Goal: Check status: Check status

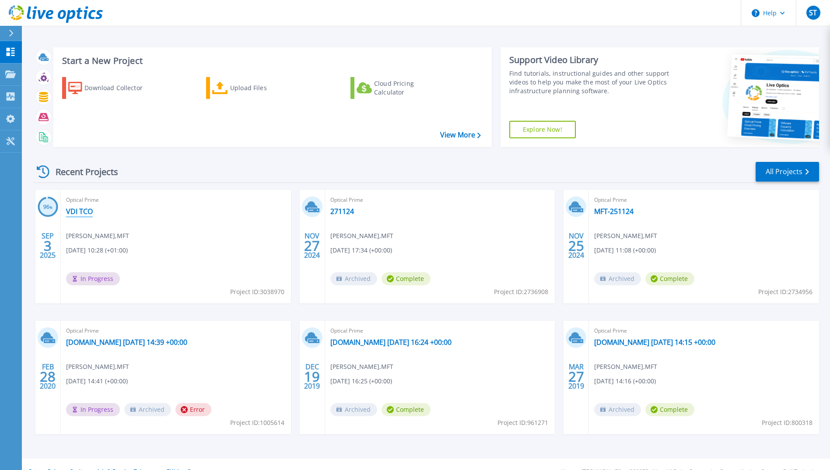
click at [77, 207] on link "VDI TCO" at bounding box center [79, 211] width 27 height 9
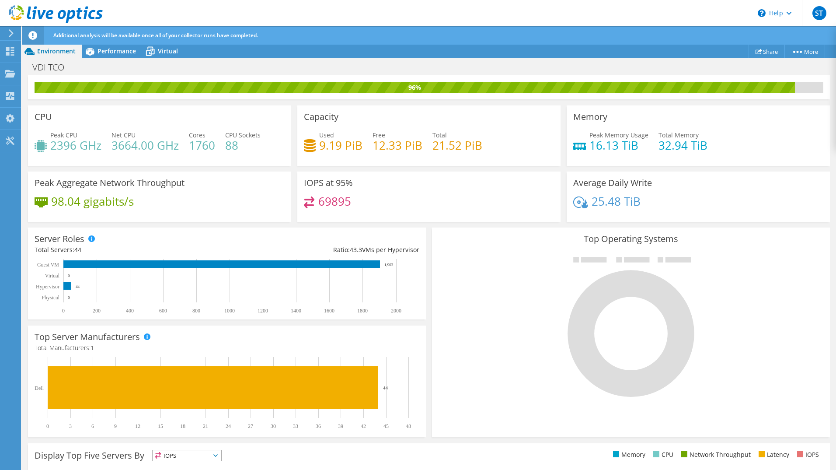
scroll to position [44, 0]
click at [117, 49] on span "Performance" at bounding box center [117, 51] width 38 height 8
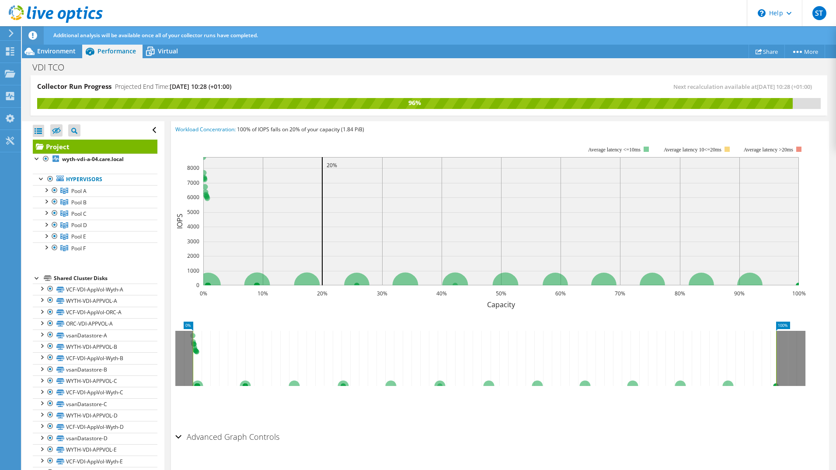
scroll to position [40, 0]
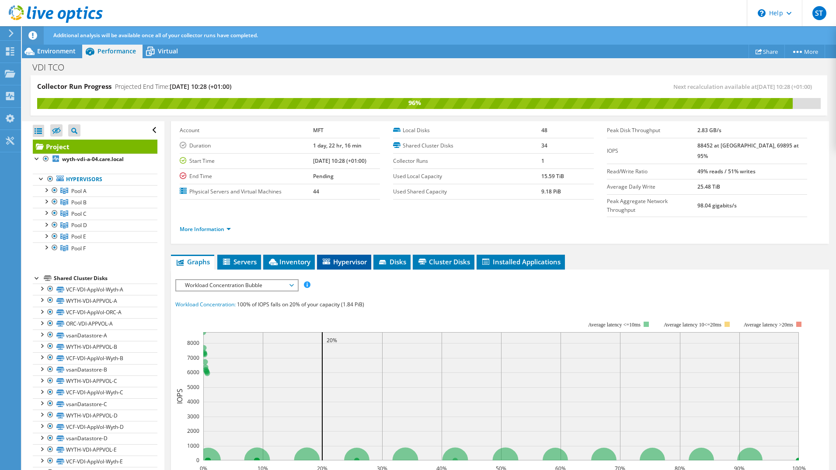
click at [350, 255] on li "Hypervisor" at bounding box center [344, 262] width 54 height 15
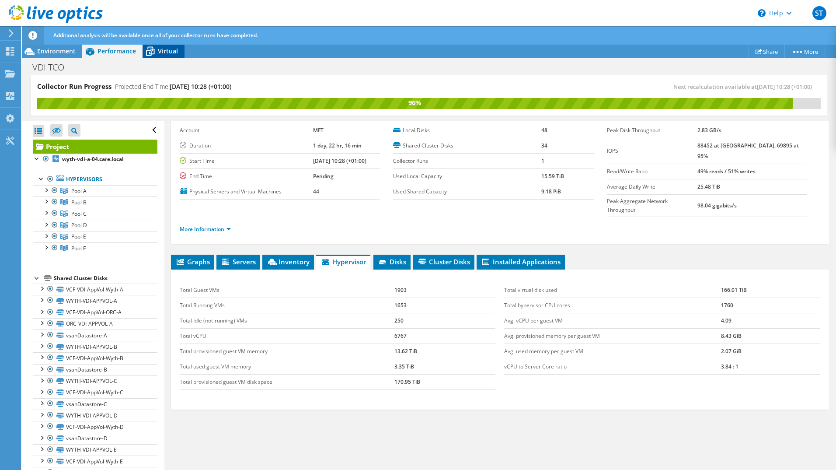
click at [165, 53] on span "Virtual" at bounding box center [168, 51] width 20 height 8
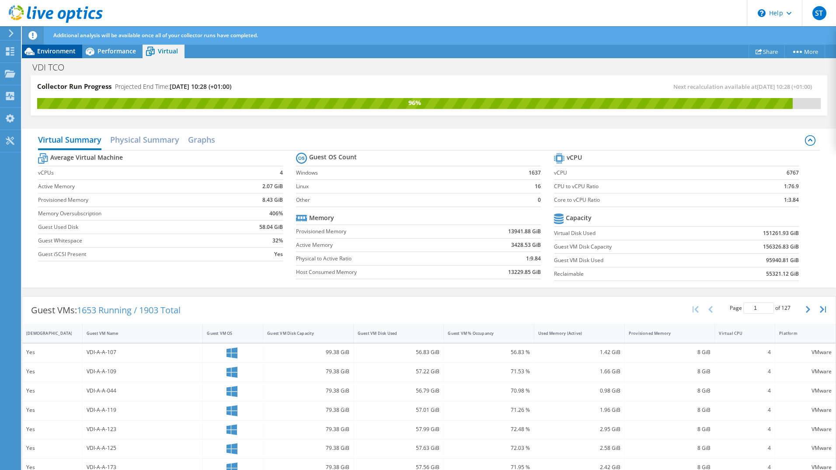
click at [52, 54] on span "Environment" at bounding box center [56, 51] width 38 height 8
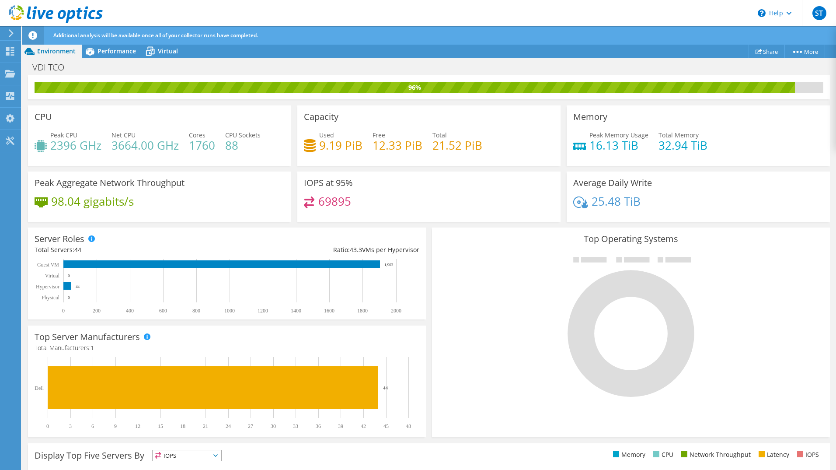
scroll to position [40, 0]
click at [120, 52] on span "Performance" at bounding box center [117, 51] width 38 height 8
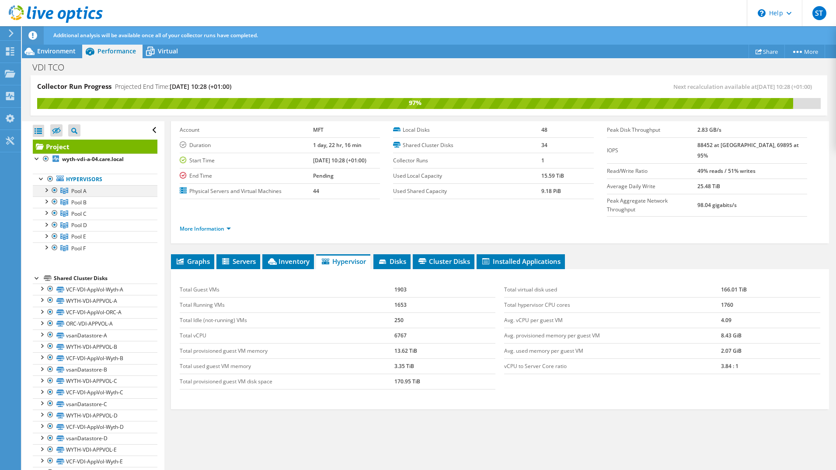
click at [45, 192] on div at bounding box center [46, 189] width 9 height 9
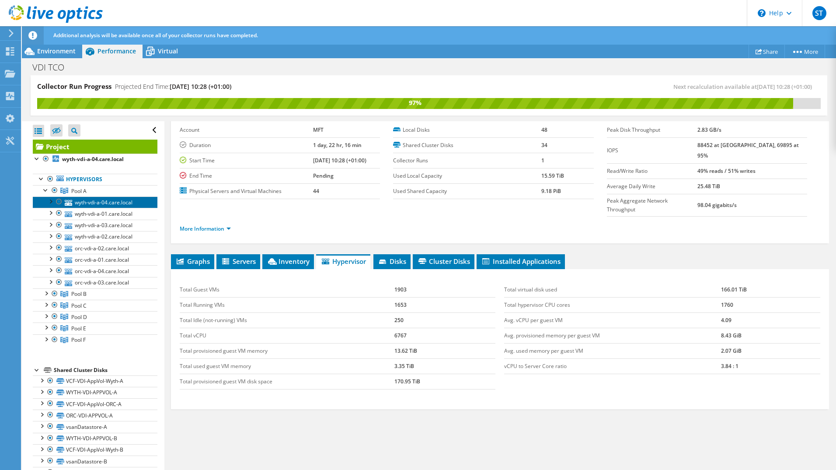
click at [79, 200] on link "wyth-vdi-a-04.care.local" at bounding box center [95, 201] width 125 height 11
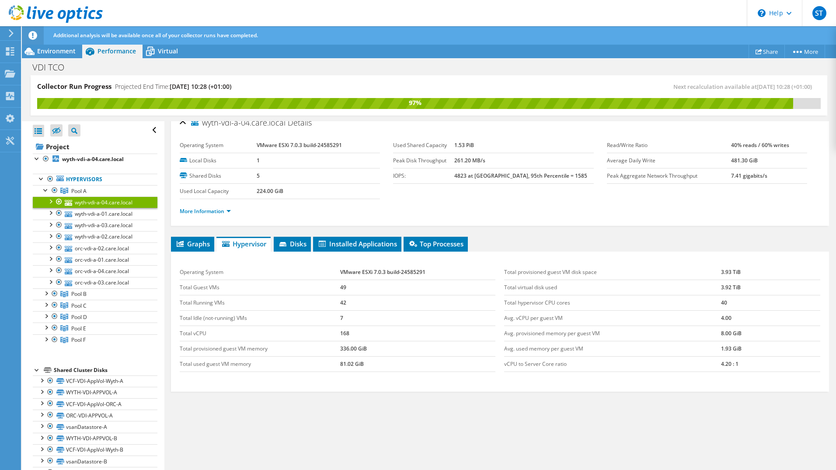
scroll to position [10, 0]
click at [50, 202] on div at bounding box center [50, 200] width 9 height 9
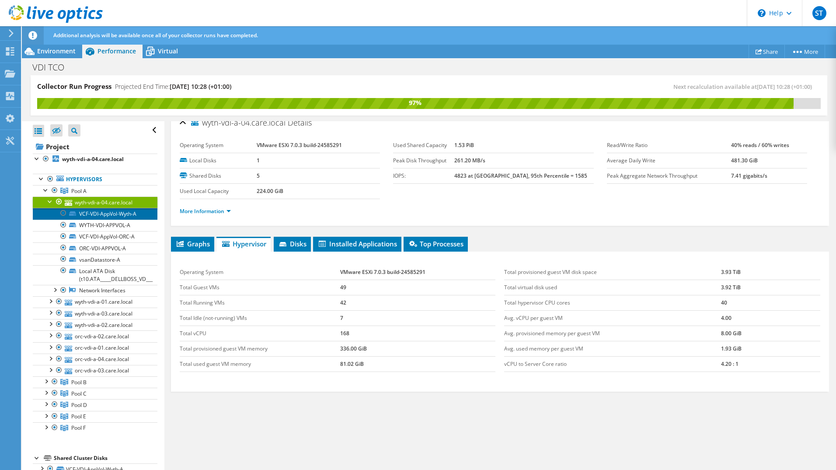
click at [92, 213] on link "VCF-VDI-AppVol-Wyth-A" at bounding box center [95, 213] width 125 height 11
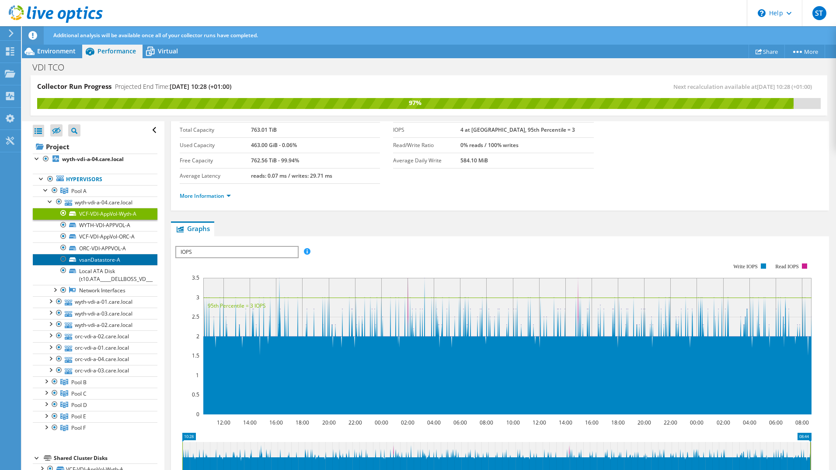
click at [99, 261] on link "vsanDatastore-A" at bounding box center [95, 259] width 125 height 11
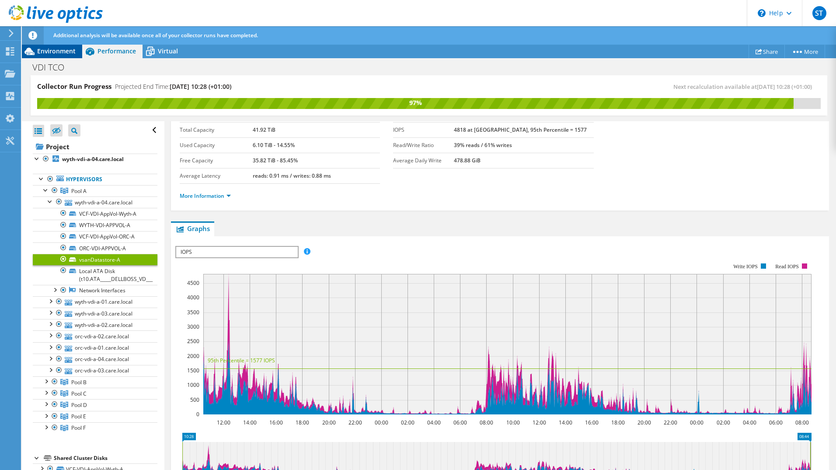
click at [49, 52] on span "Environment" at bounding box center [56, 51] width 38 height 8
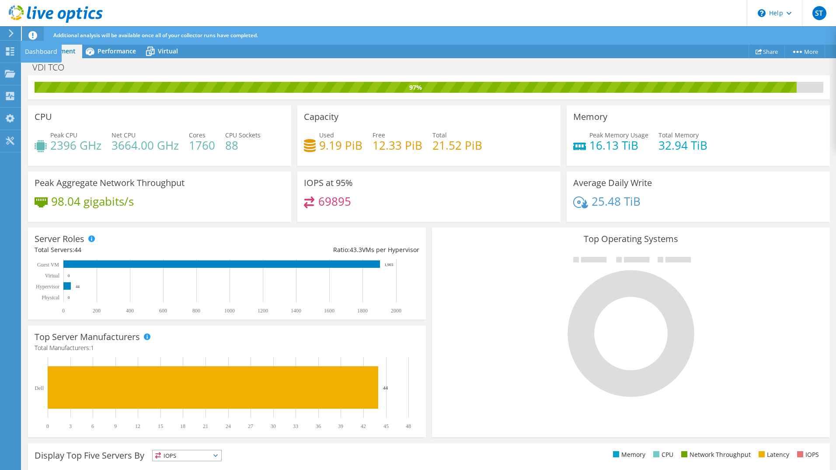
click at [214, 453] on span "IOPS" at bounding box center [187, 455] width 69 height 10
click at [199, 464] on li "IOPS" at bounding box center [187, 467] width 69 height 12
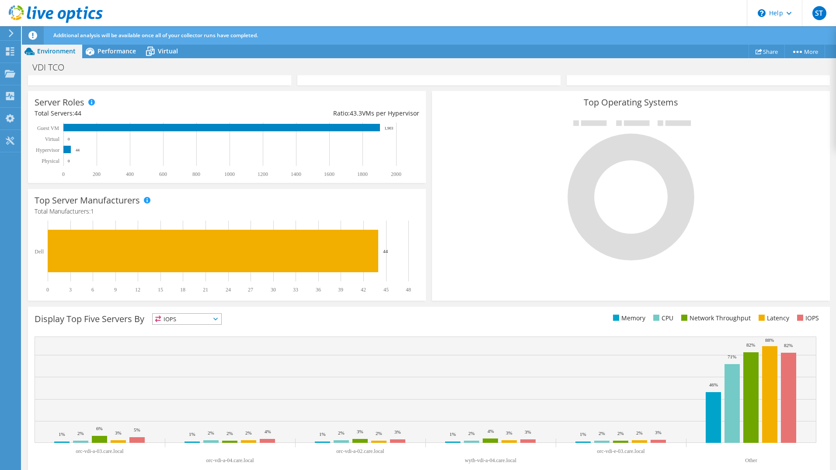
scroll to position [149, 0]
